Goal: Information Seeking & Learning: Learn about a topic

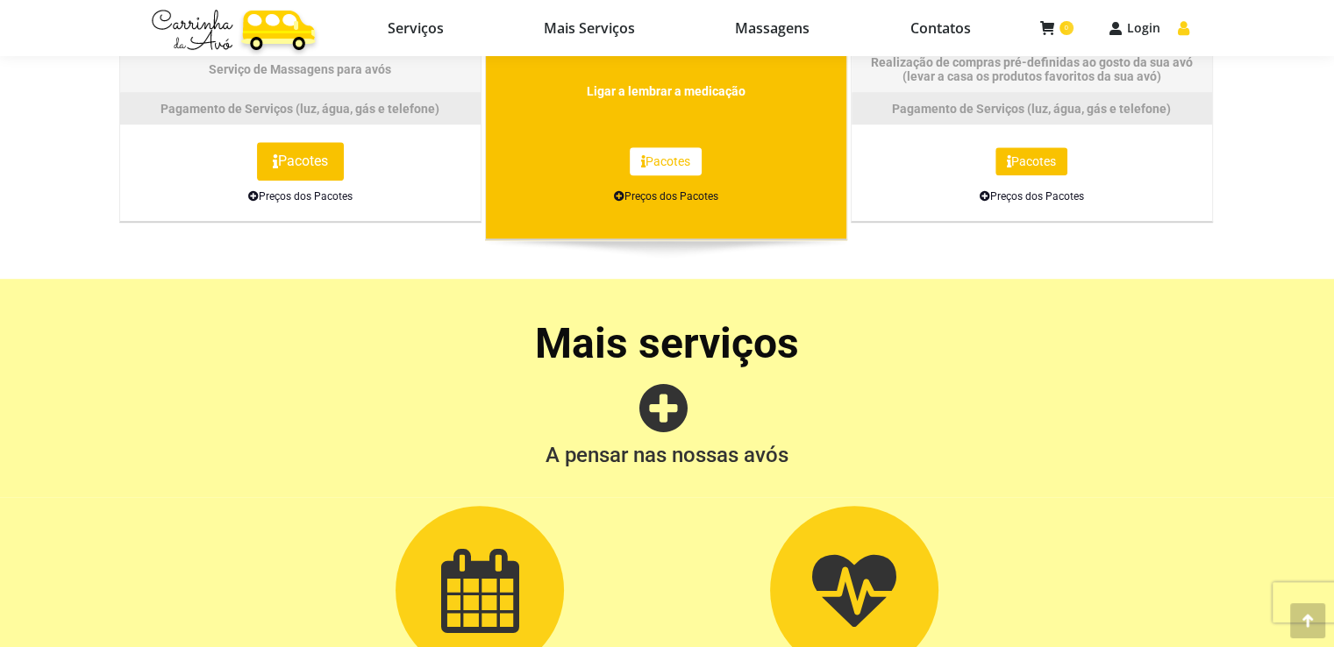
scroll to position [1228, 0]
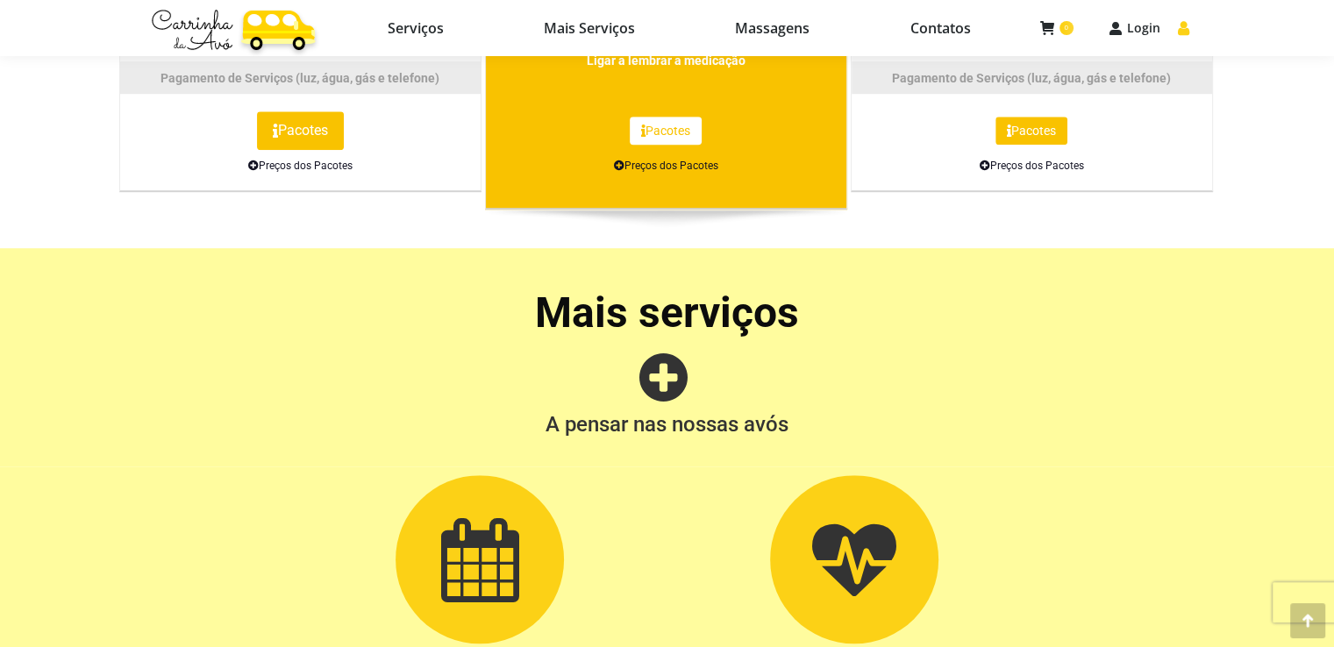
click at [677, 160] on link "Preços dos Pacotes" at bounding box center [666, 166] width 104 height 12
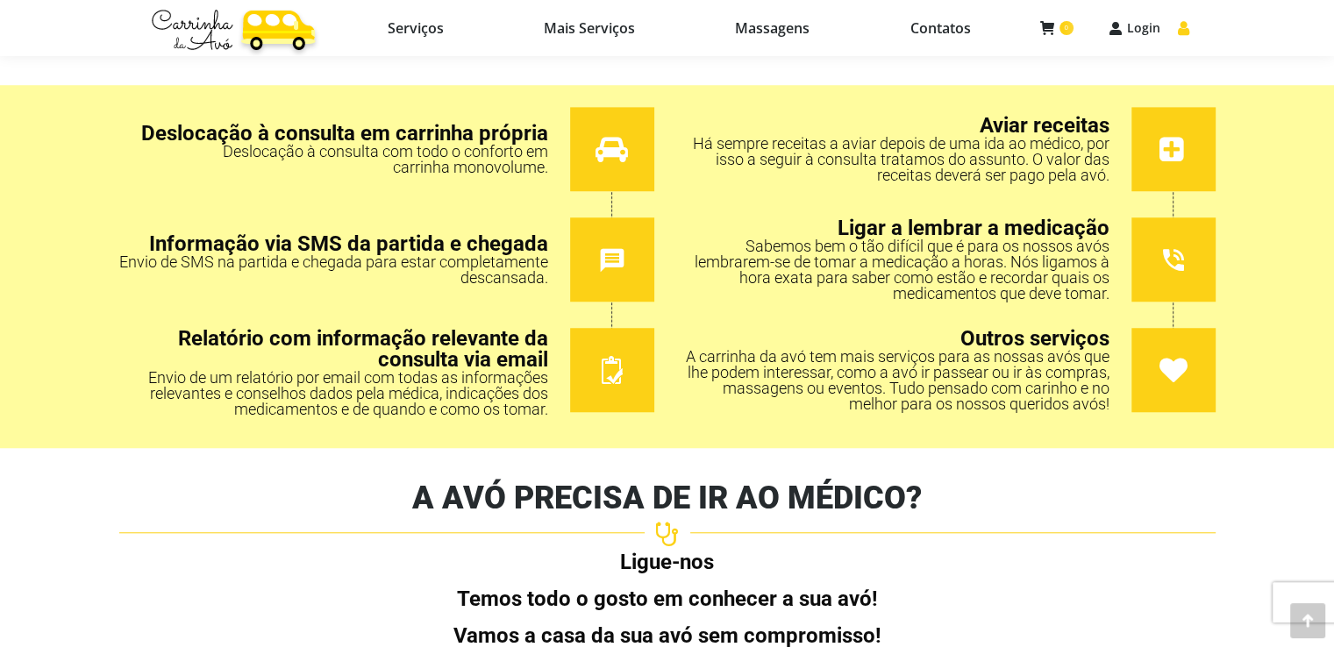
scroll to position [1316, 0]
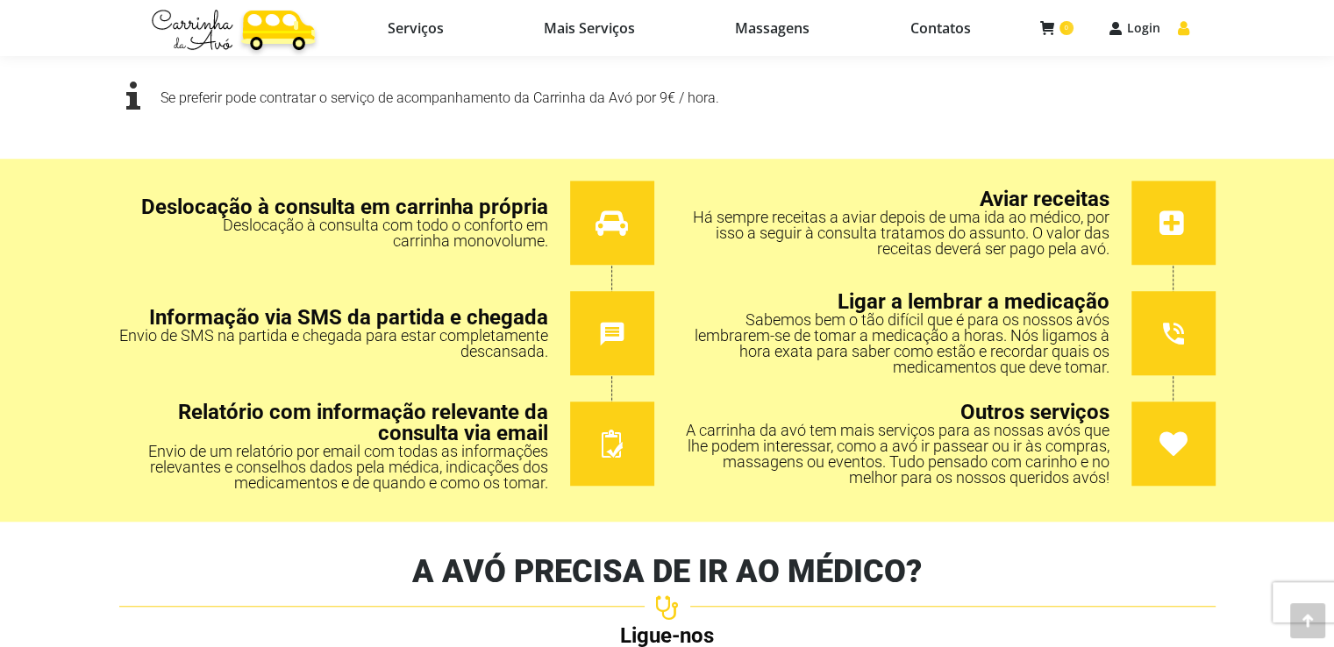
drag, startPoint x: 595, startPoint y: 225, endPoint x: 591, endPoint y: 190, distance: 35.3
click at [591, 190] on div at bounding box center [612, 223] width 84 height 84
drag, startPoint x: 598, startPoint y: 222, endPoint x: 602, endPoint y: 209, distance: 13.6
click at [602, 209] on icon at bounding box center [612, 223] width 32 height 28
click at [606, 234] on icon at bounding box center [612, 223] width 32 height 28
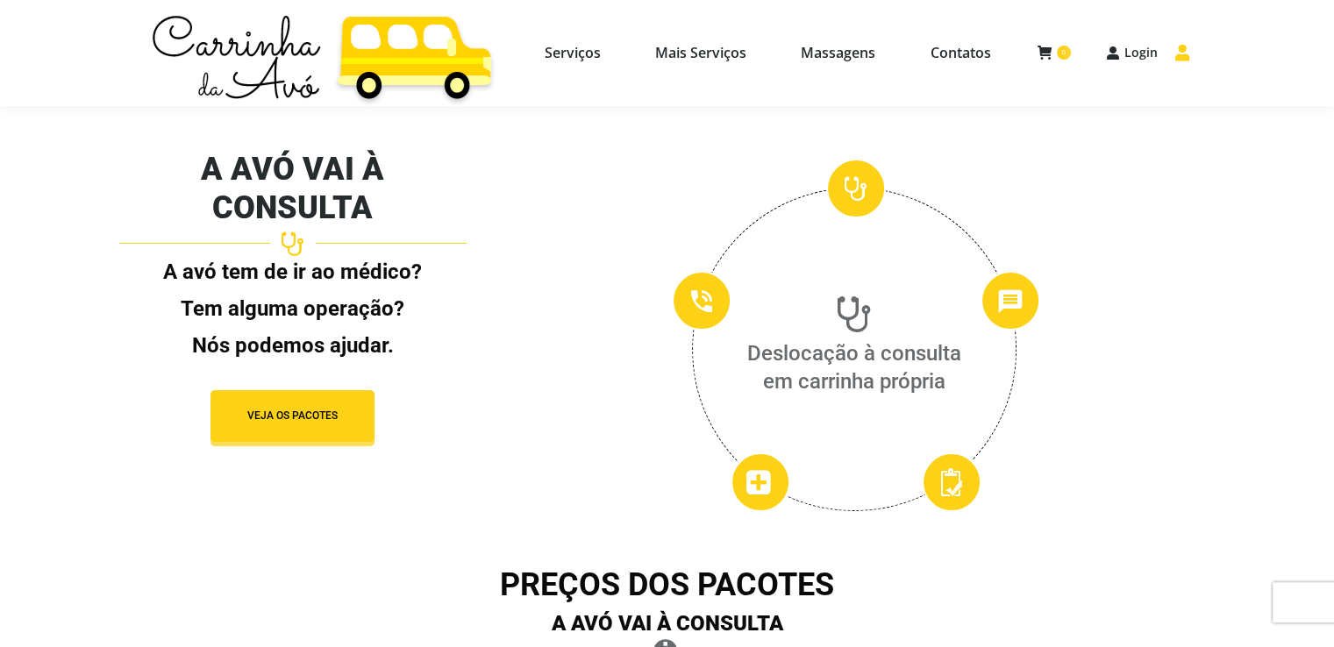
scroll to position [0, 0]
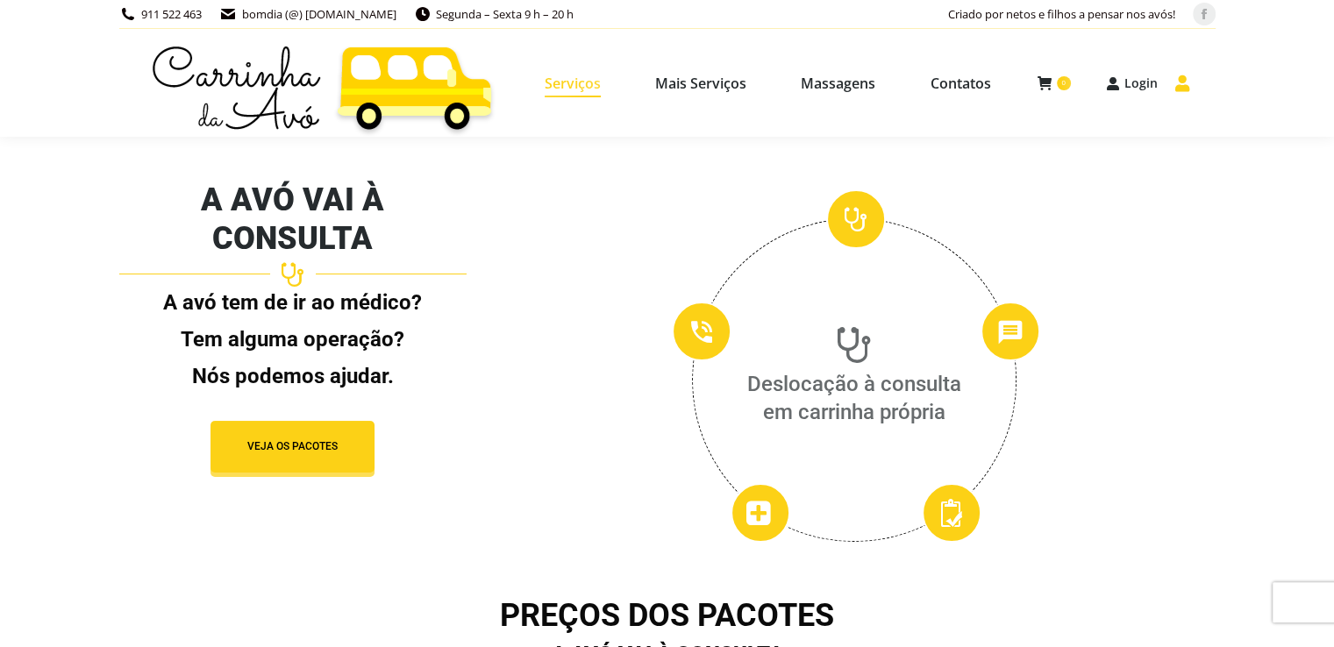
click at [541, 61] on link "Serviços" at bounding box center [573, 83] width 102 height 76
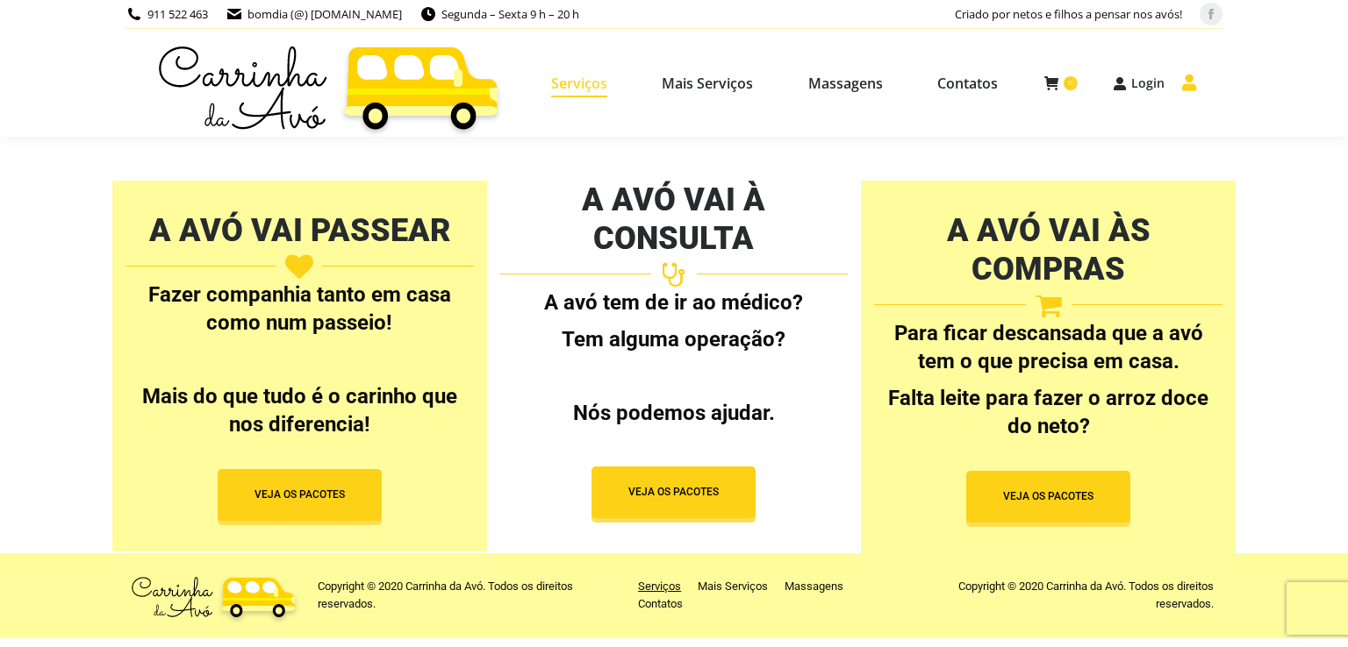
select select "[URL][DOMAIN_NAME]"
